Goal: Information Seeking & Learning: Learn about a topic

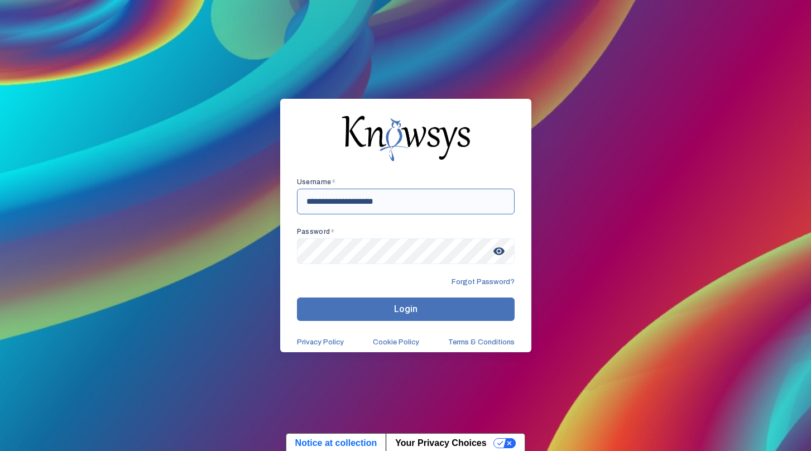
type input "**********"
click at [497, 253] on span "visibility" at bounding box center [499, 251] width 20 height 20
click at [378, 307] on button "Login" at bounding box center [406, 308] width 218 height 23
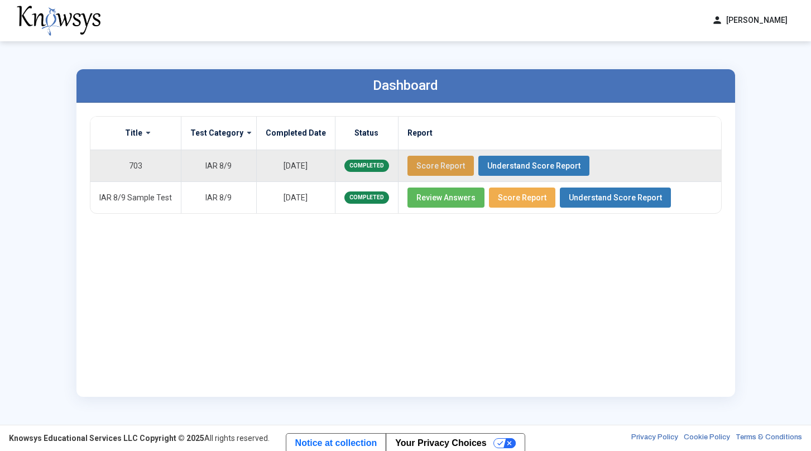
click at [435, 166] on span "Score Report" at bounding box center [440, 165] width 49 height 9
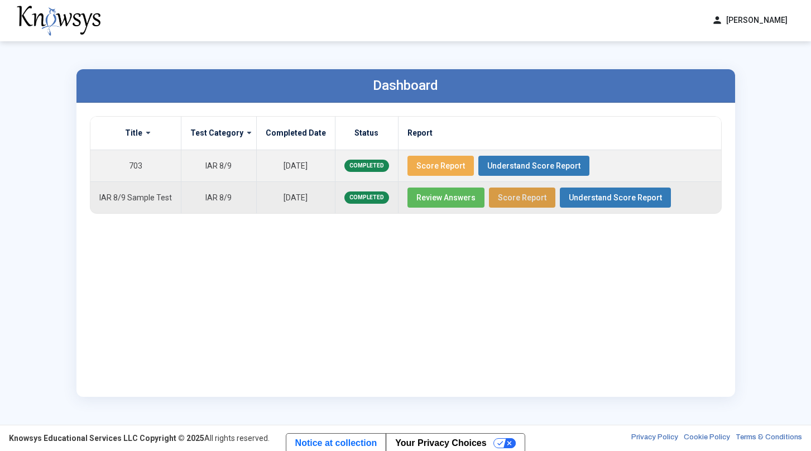
click at [511, 200] on span "Score Report" at bounding box center [522, 197] width 49 height 9
click at [437, 200] on span "Review Answers" at bounding box center [445, 197] width 59 height 9
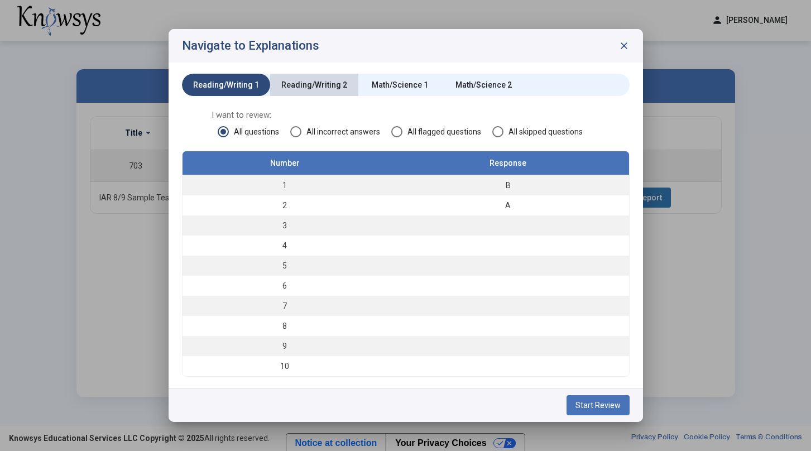
click at [319, 89] on div "Reading/Writing 2" at bounding box center [314, 84] width 66 height 11
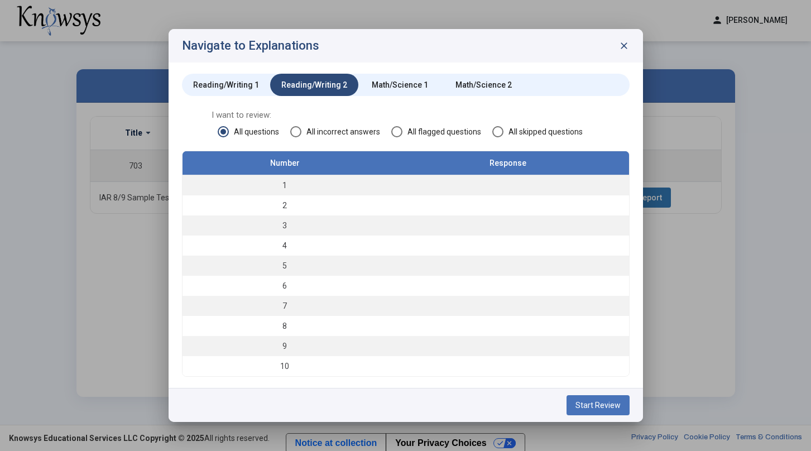
click at [388, 92] on div "Math/Science 1" at bounding box center [400, 85] width 84 height 22
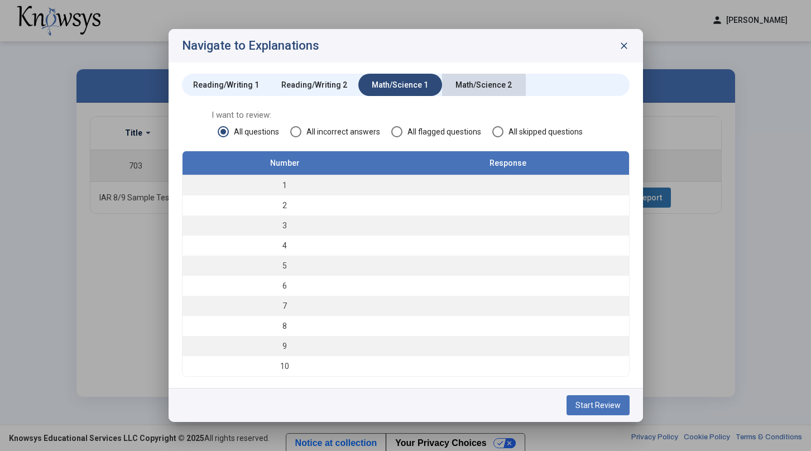
click at [468, 94] on div "Math/Science 2" at bounding box center [484, 85] width 84 height 22
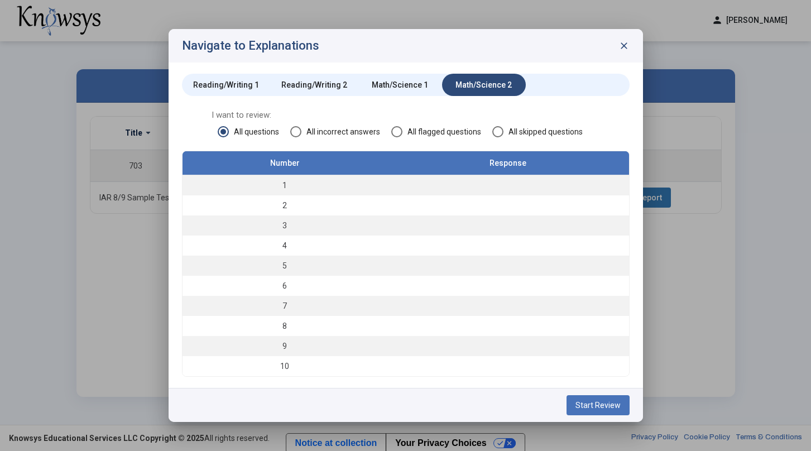
click at [251, 87] on div "Reading/Writing 1" at bounding box center [226, 84] width 66 height 11
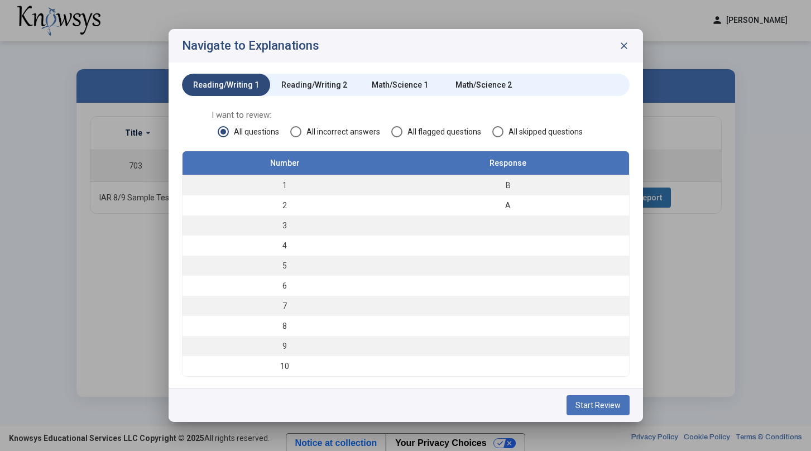
click at [623, 48] on span "close" at bounding box center [623, 45] width 11 height 11
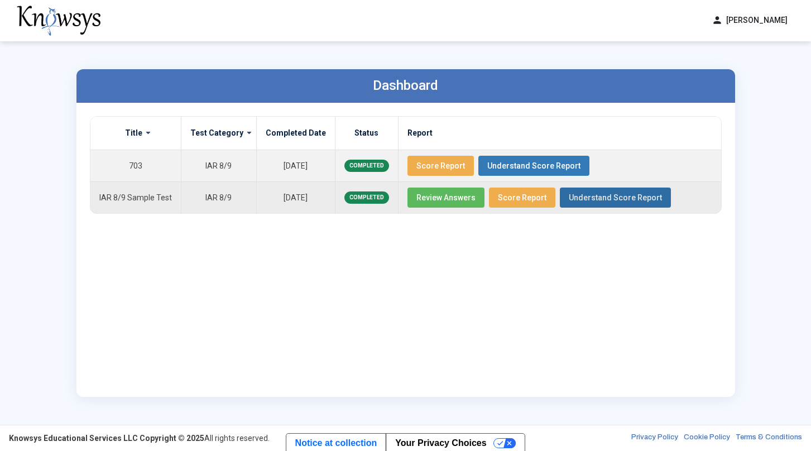
click at [600, 196] on span "Understand Score Report" at bounding box center [615, 197] width 93 height 9
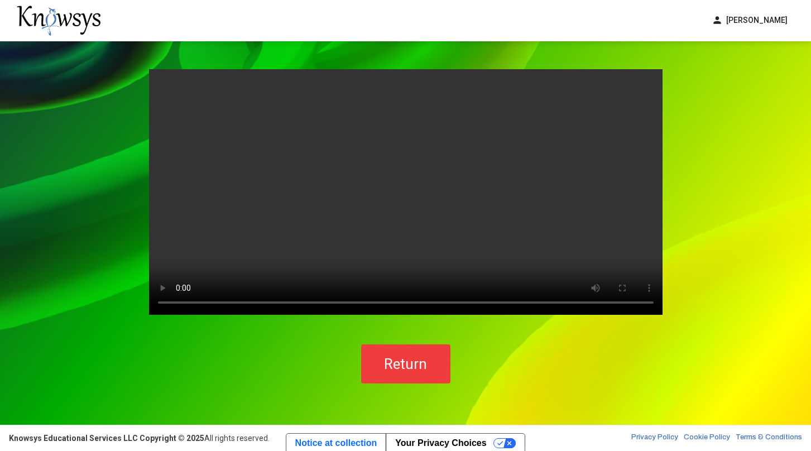
click at [419, 188] on video "Your browser does not support the video tag." at bounding box center [405, 192] width 513 height 246
click at [292, 301] on video "Your browser does not support the video tag." at bounding box center [405, 192] width 513 height 246
click at [315, 302] on video "Your browser does not support the video tag." at bounding box center [405, 192] width 513 height 246
click at [346, 302] on video "Your browser does not support the video tag." at bounding box center [405, 192] width 513 height 246
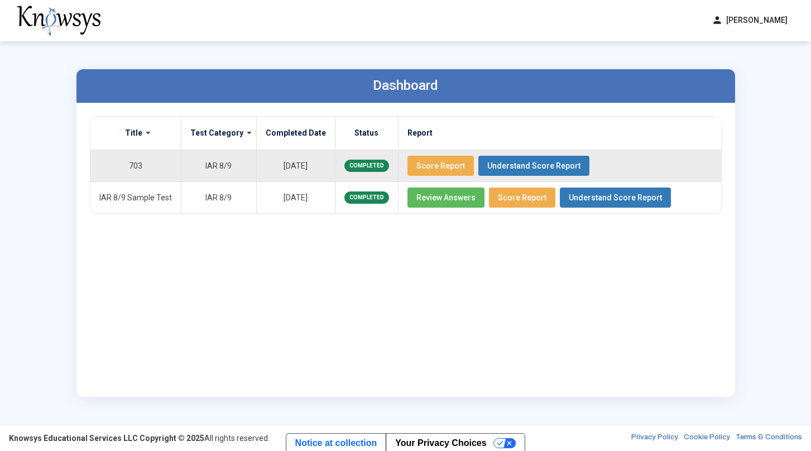
click at [440, 167] on span "Score Report" at bounding box center [440, 165] width 49 height 9
click at [545, 165] on span "Understand Score Report" at bounding box center [533, 165] width 93 height 9
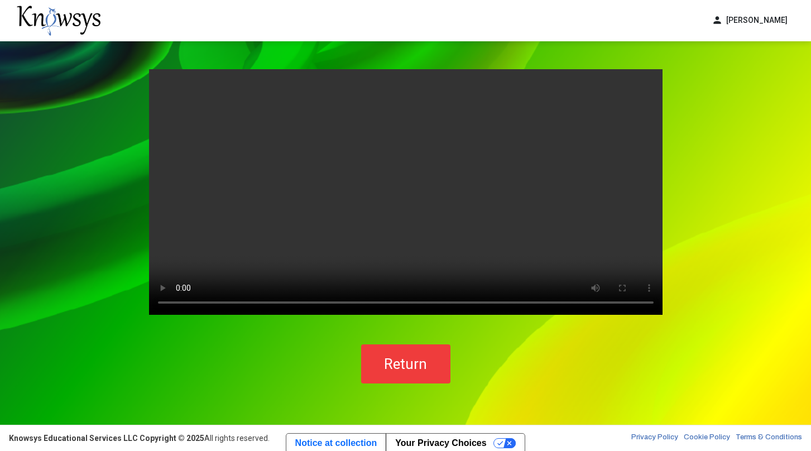
click at [404, 195] on video "Your browser does not support the video tag." at bounding box center [405, 192] width 513 height 246
click at [237, 302] on video "Your browser does not support the video tag." at bounding box center [405, 192] width 513 height 246
